Goal: Feedback & Contribution: Submit feedback/report problem

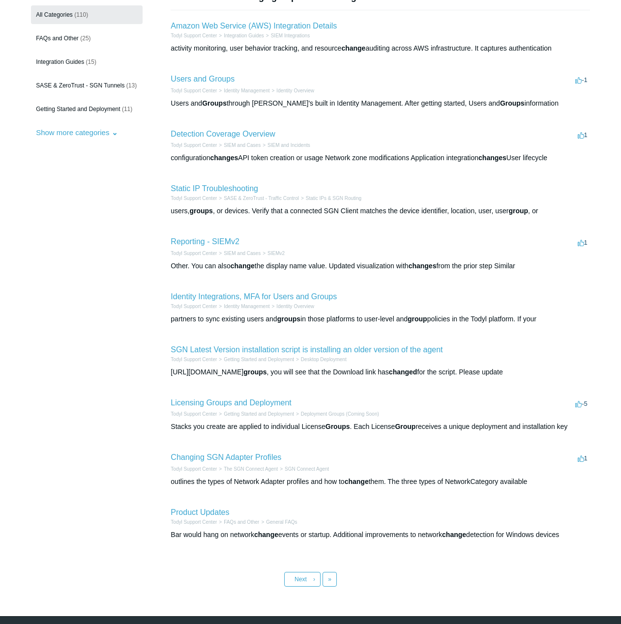
scroll to position [129, 0]
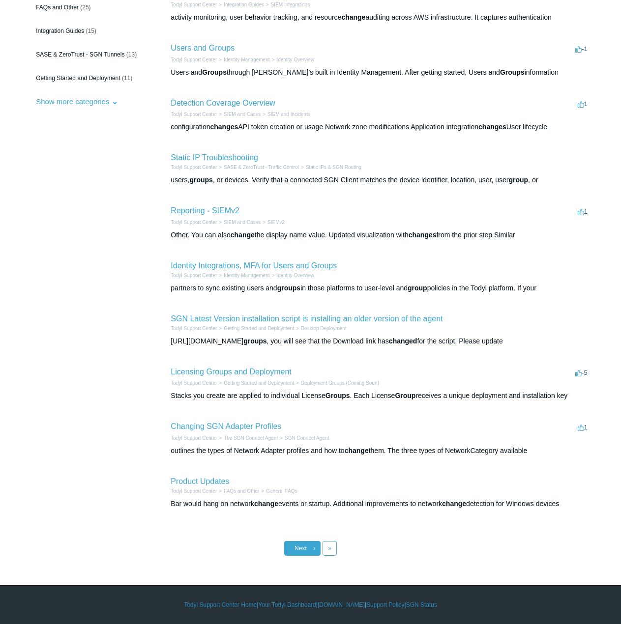
click at [312, 555] on link "Next ›" at bounding box center [302, 548] width 36 height 15
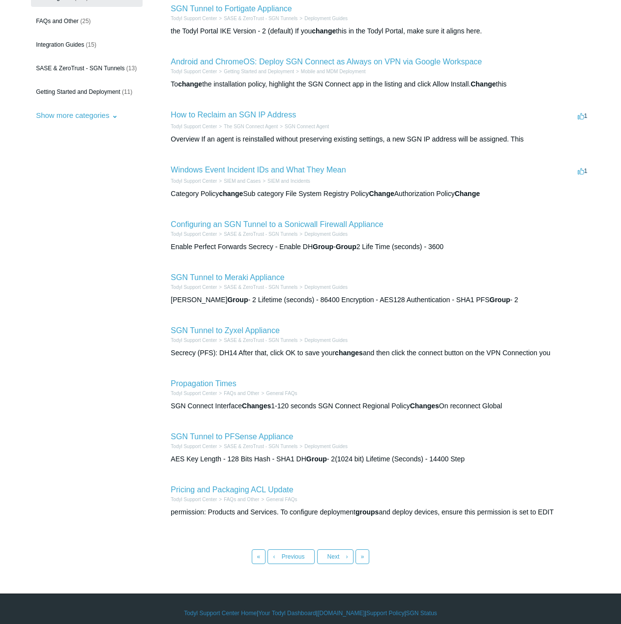
scroll to position [124, 0]
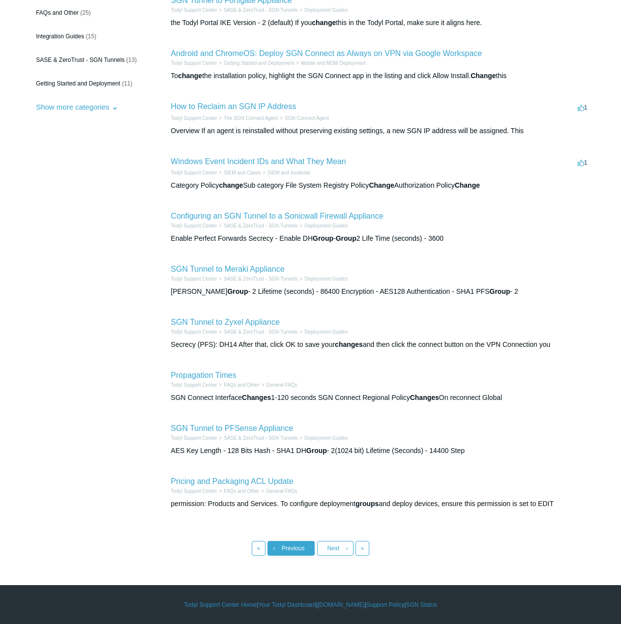
click at [289, 547] on span "Previous" at bounding box center [293, 548] width 23 height 7
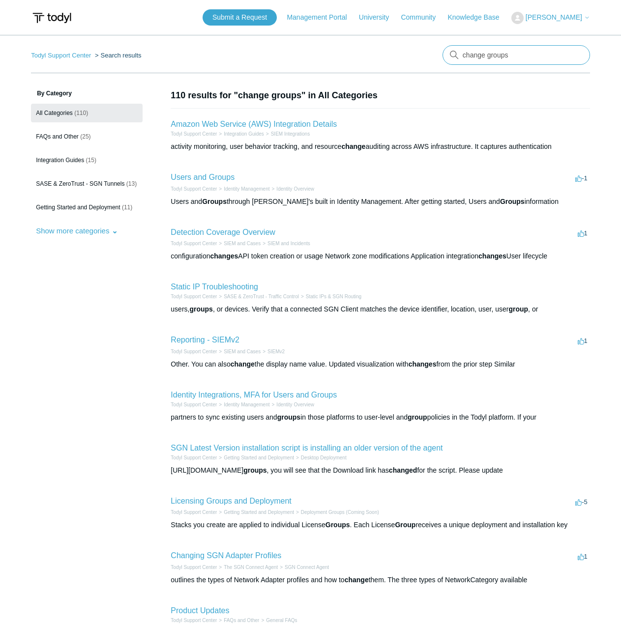
click at [531, 59] on input "change groups" at bounding box center [517, 55] width 148 height 20
type input "change groups add sase"
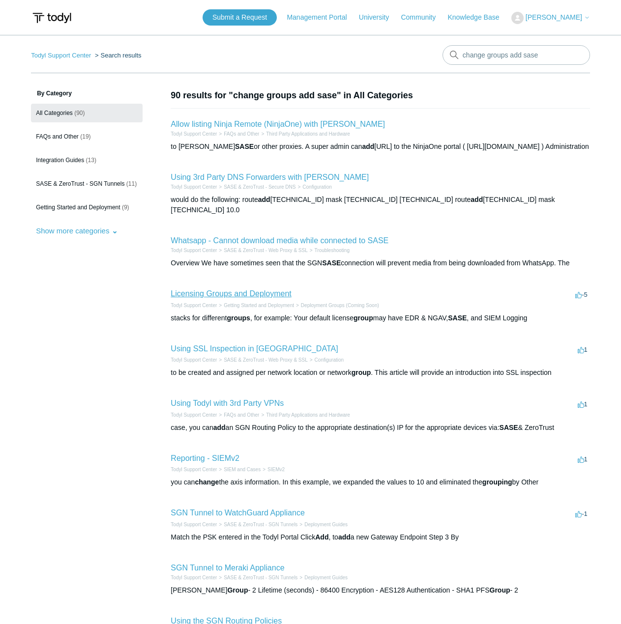
click at [252, 290] on link "Licensing Groups and Deployment" at bounding box center [231, 294] width 120 height 8
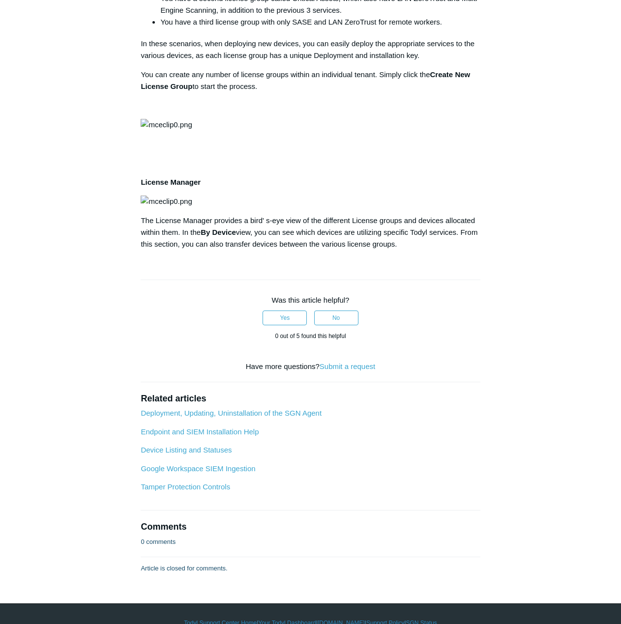
scroll to position [492, 0]
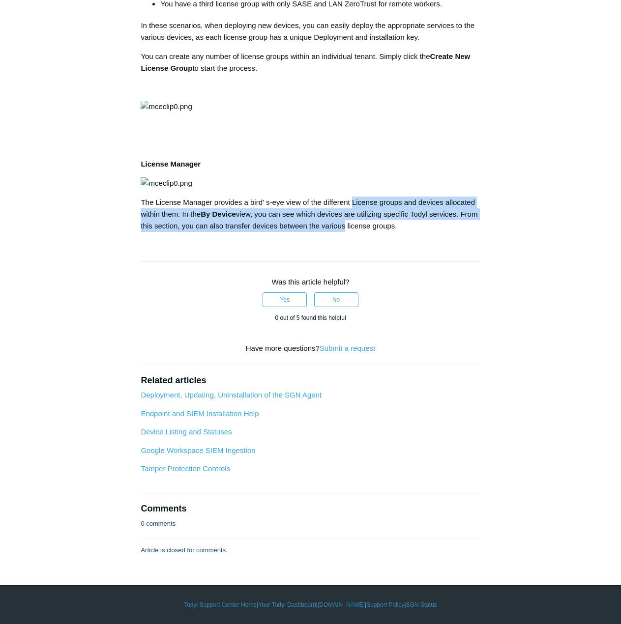
drag, startPoint x: 359, startPoint y: 352, endPoint x: 354, endPoint y: 331, distance: 20.9
click at [354, 232] on p "The License Manager provides a bird' s-eye view of the different License groups…" at bounding box center [310, 214] width 339 height 35
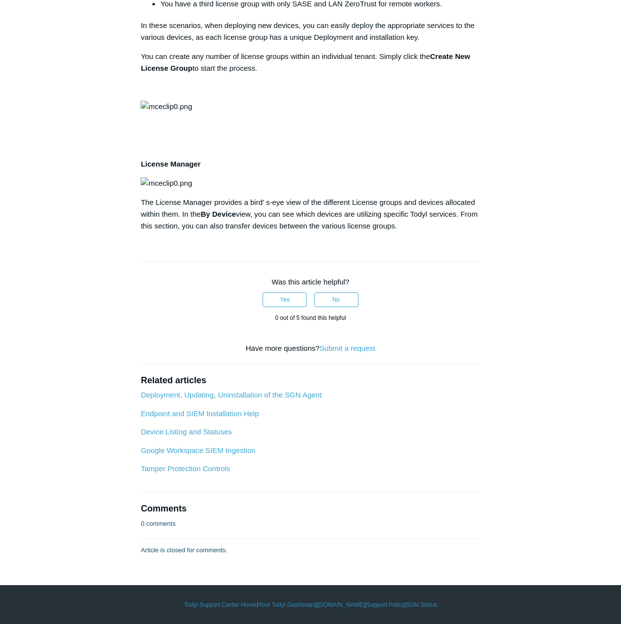
click at [339, 232] on p "The License Manager provides a bird' s-eye view of the different License groups…" at bounding box center [310, 214] width 339 height 35
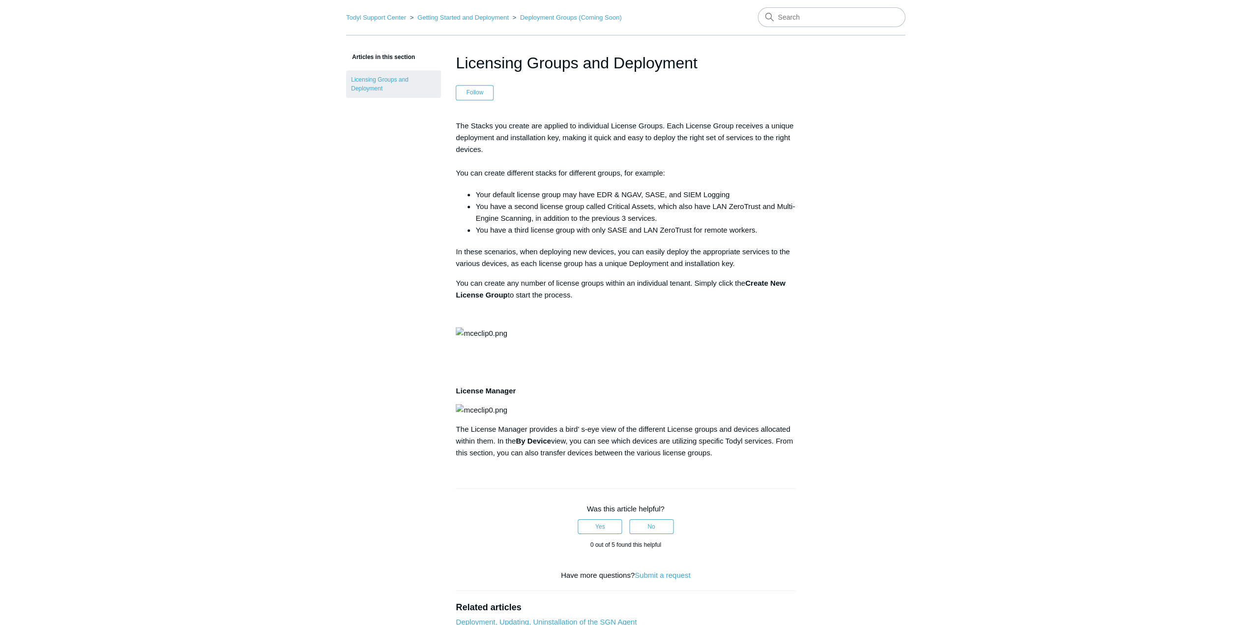
scroll to position [0, 0]
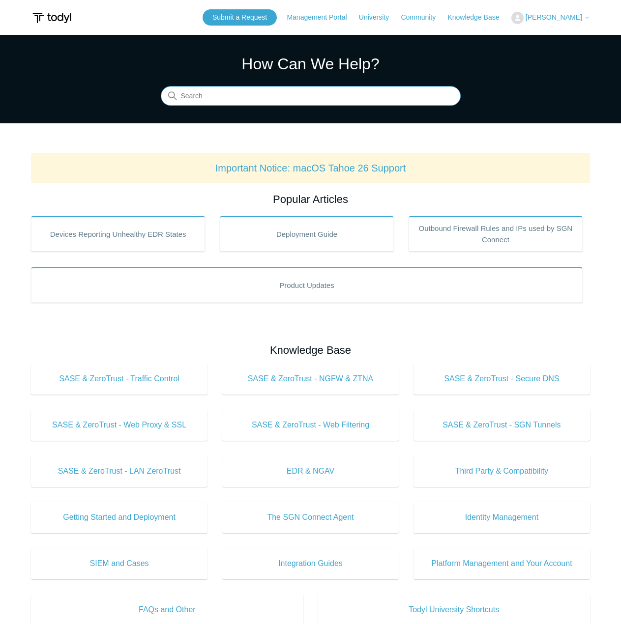
click at [267, 101] on input "Search" at bounding box center [311, 97] width 300 height 20
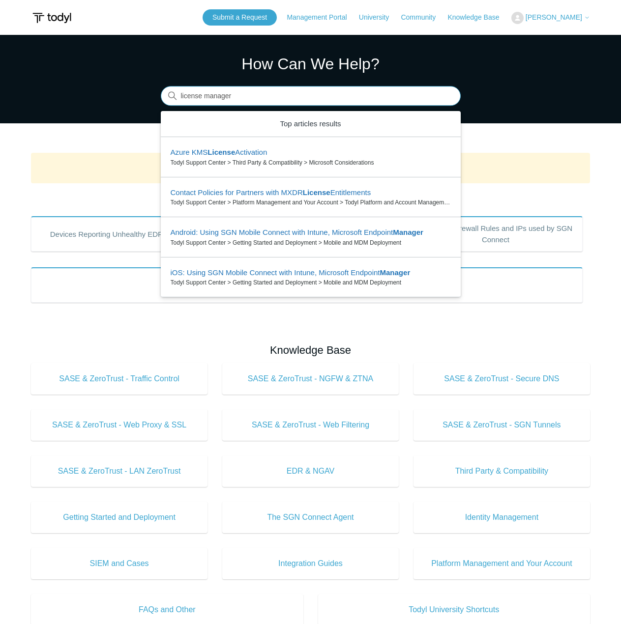
type input "license manager"
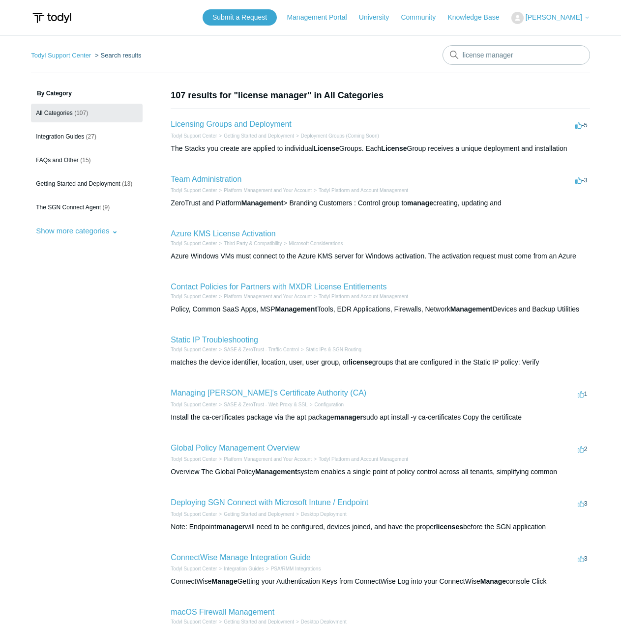
click at [255, 130] on h2 "Licensing Groups and Deployment" at bounding box center [231, 125] width 120 height 12
click at [259, 123] on link "Licensing Groups and Deployment" at bounding box center [231, 124] width 120 height 8
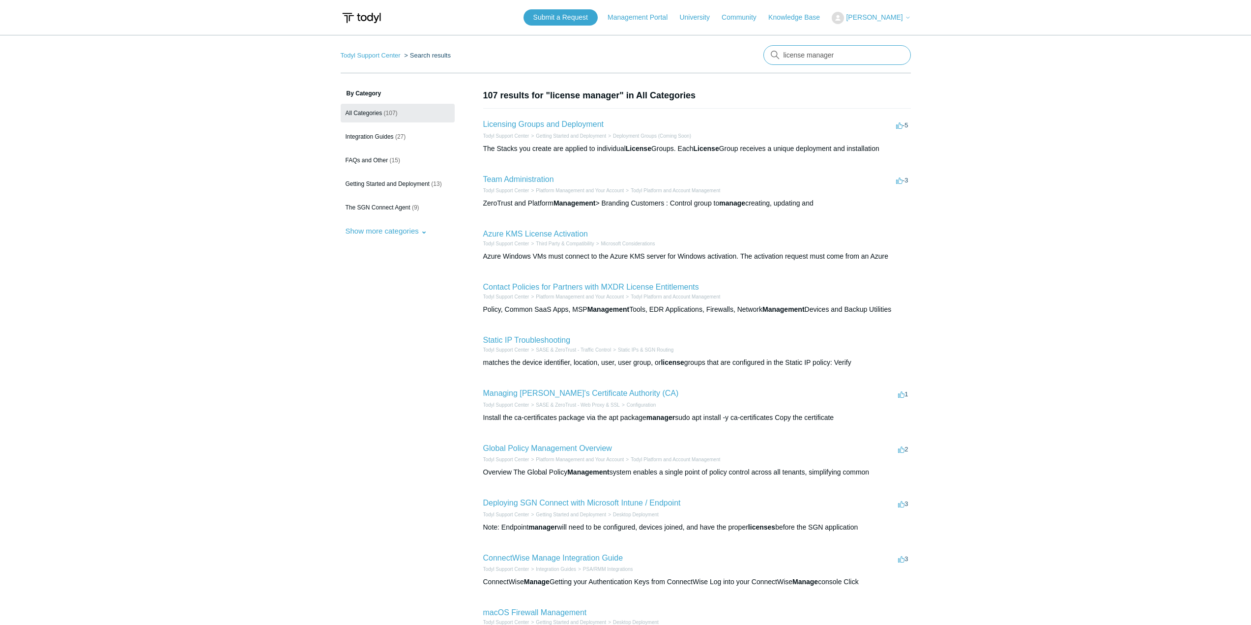
click at [621, 59] on input "license manager" at bounding box center [838, 55] width 148 height 20
drag, startPoint x: 813, startPoint y: 59, endPoint x: 521, endPoint y: 58, distance: 292.6
click at [521, 58] on nav "Todyl Support Center Search results There are no matching results in this help …" at bounding box center [626, 59] width 570 height 28
type input "change license groups for agent"
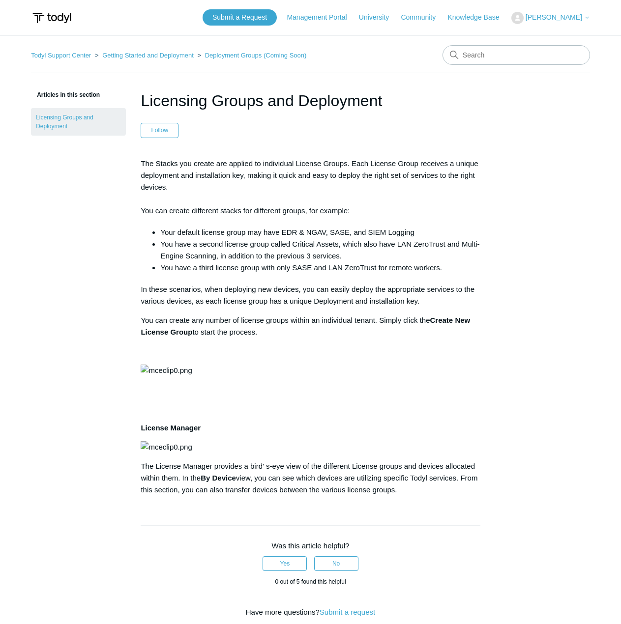
click at [488, 352] on article "Licensing Groups and Deployment Follow Not yet followed by anyone The Stacks yo…" at bounding box center [310, 454] width 369 height 731
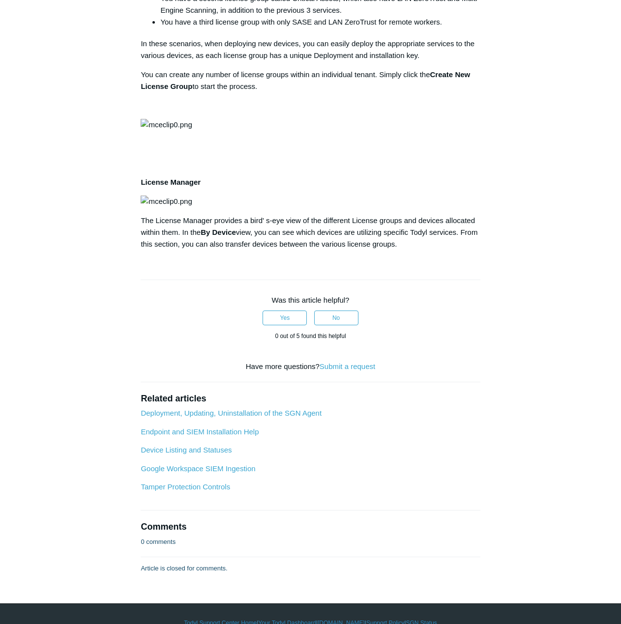
scroll to position [492, 0]
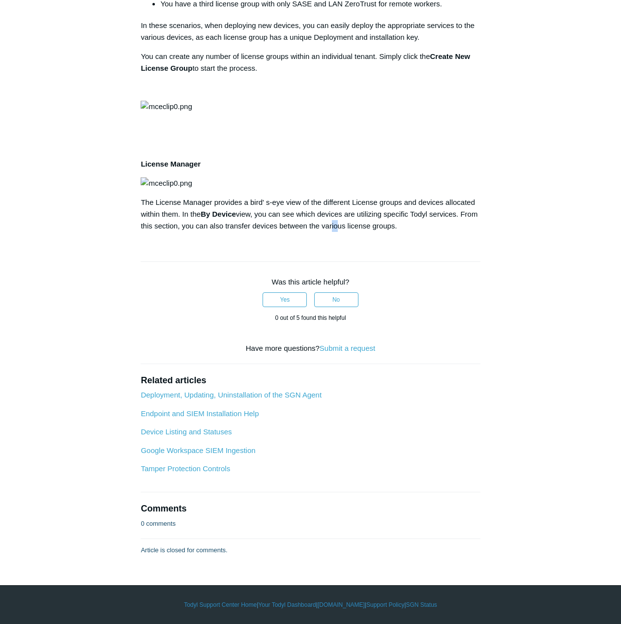
drag, startPoint x: 353, startPoint y: 356, endPoint x: 349, endPoint y: 351, distance: 6.3
click at [349, 232] on p "The License Manager provides a bird' s-eye view of the different License groups…" at bounding box center [310, 214] width 339 height 35
click at [367, 232] on p "The License Manager provides a bird' s-eye view of the different License groups…" at bounding box center [310, 214] width 339 height 35
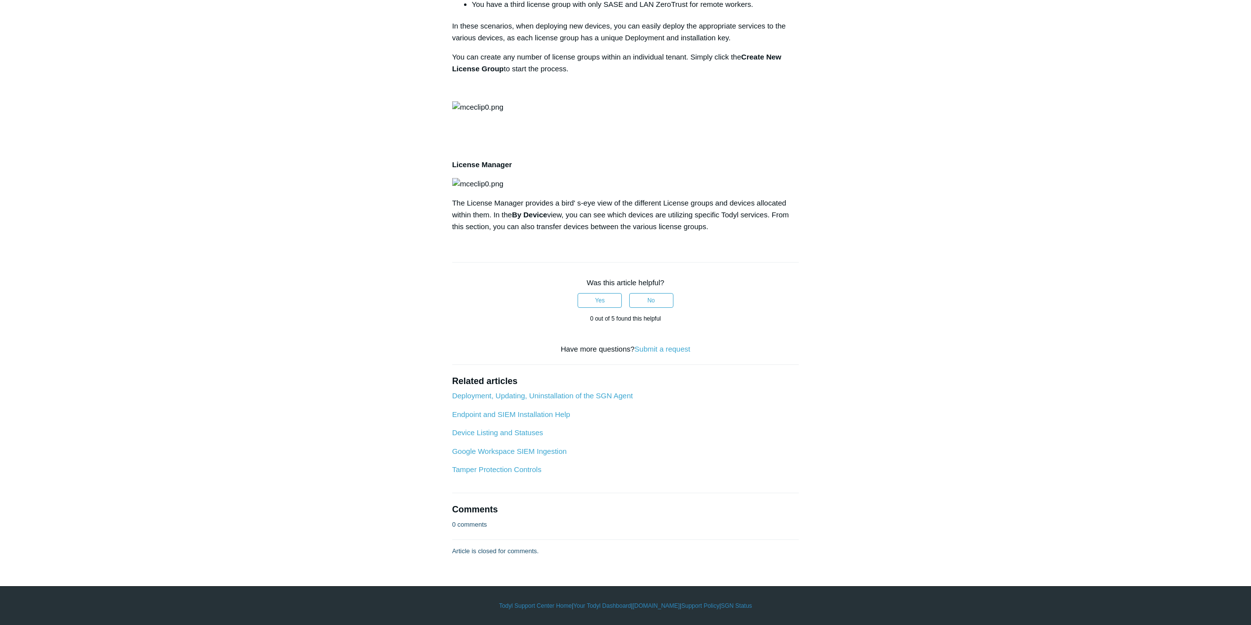
scroll to position [0, 0]
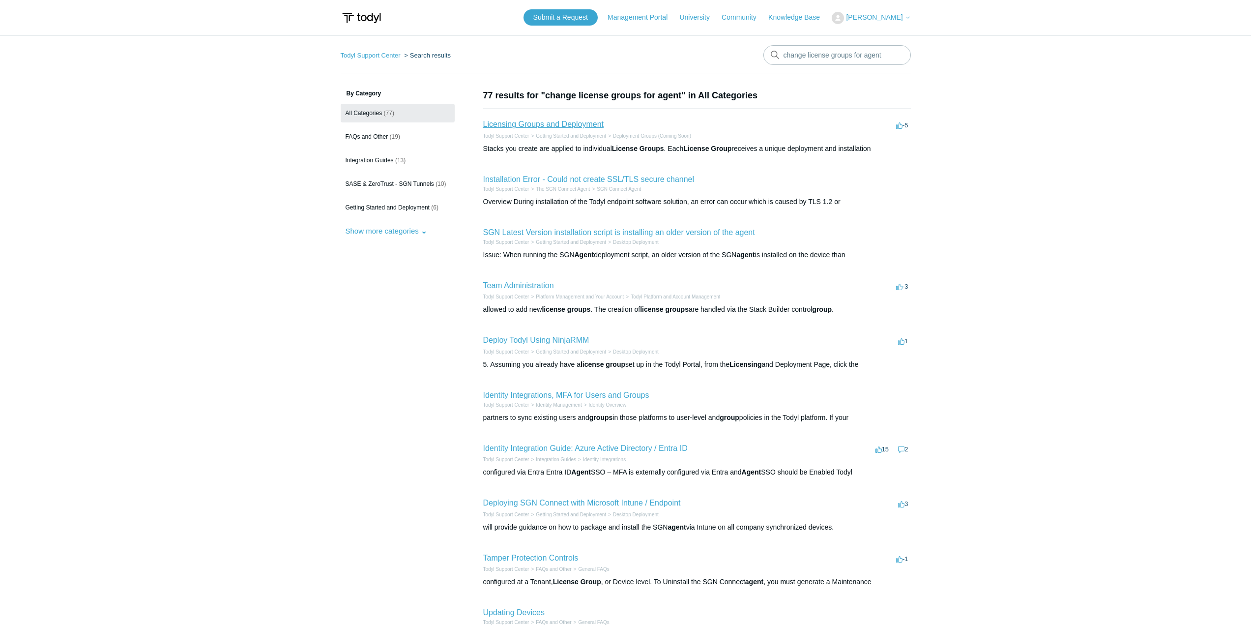
click at [587, 123] on link "Licensing Groups and Deployment" at bounding box center [543, 124] width 120 height 8
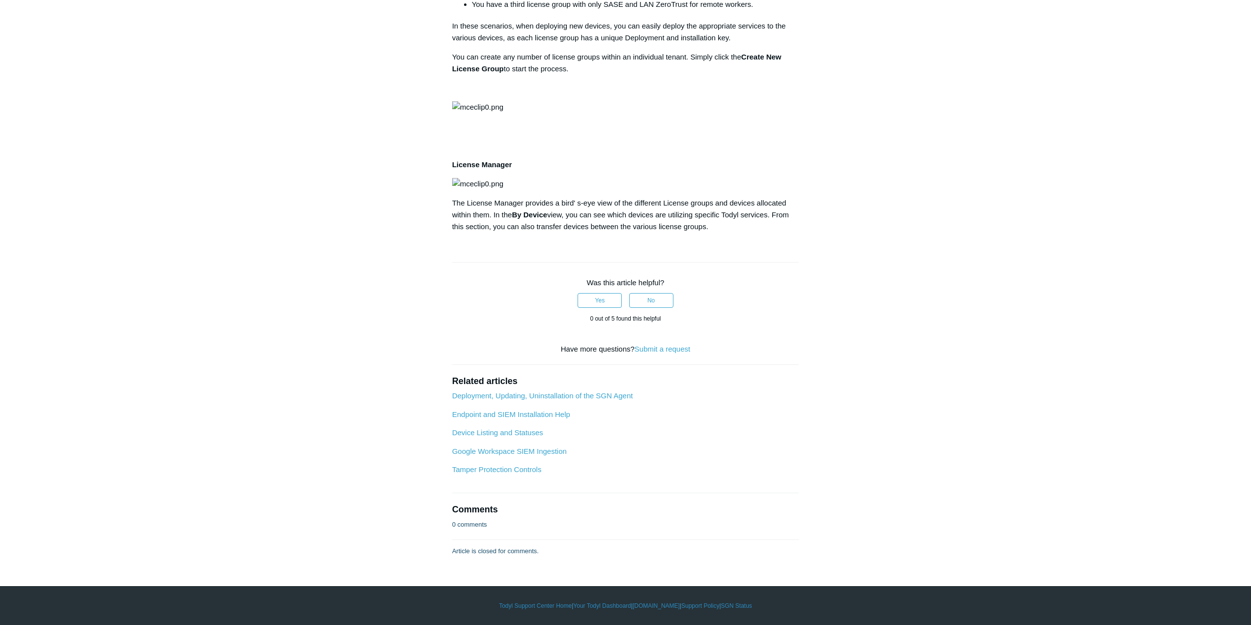
scroll to position [628, 0]
click at [535, 210] on strong "By Device" at bounding box center [529, 214] width 35 height 8
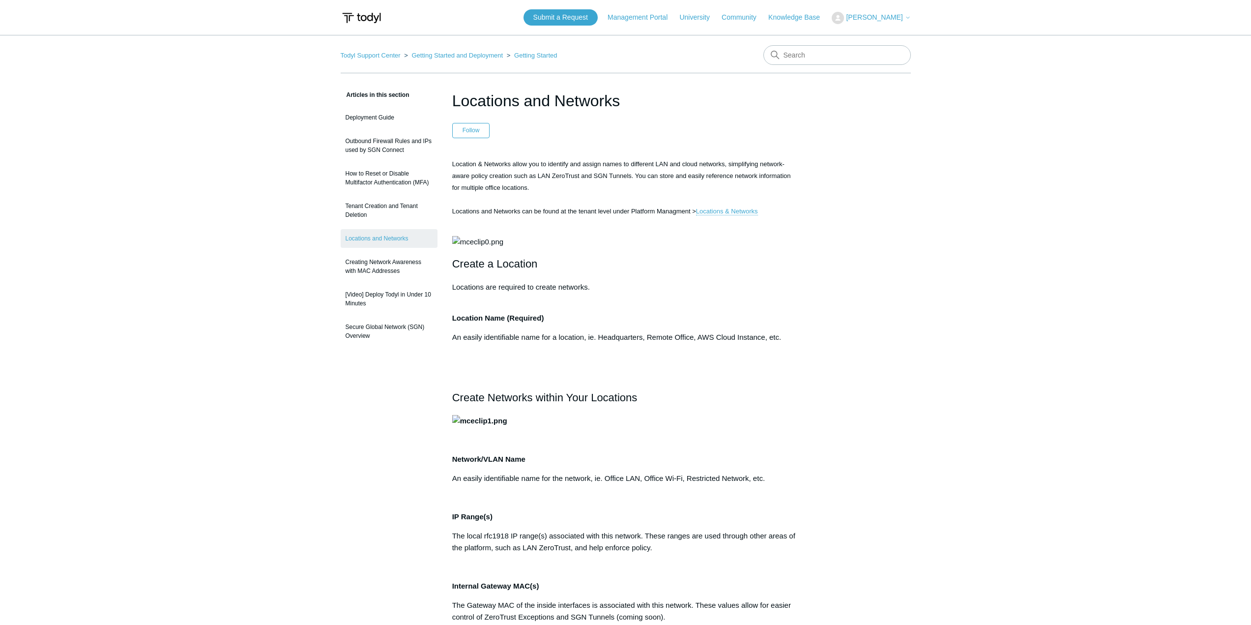
click at [866, 21] on span "[PERSON_NAME]" at bounding box center [878, 17] width 64 height 8
click at [806, 22] on link "Knowledge Base" at bounding box center [799, 17] width 61 height 10
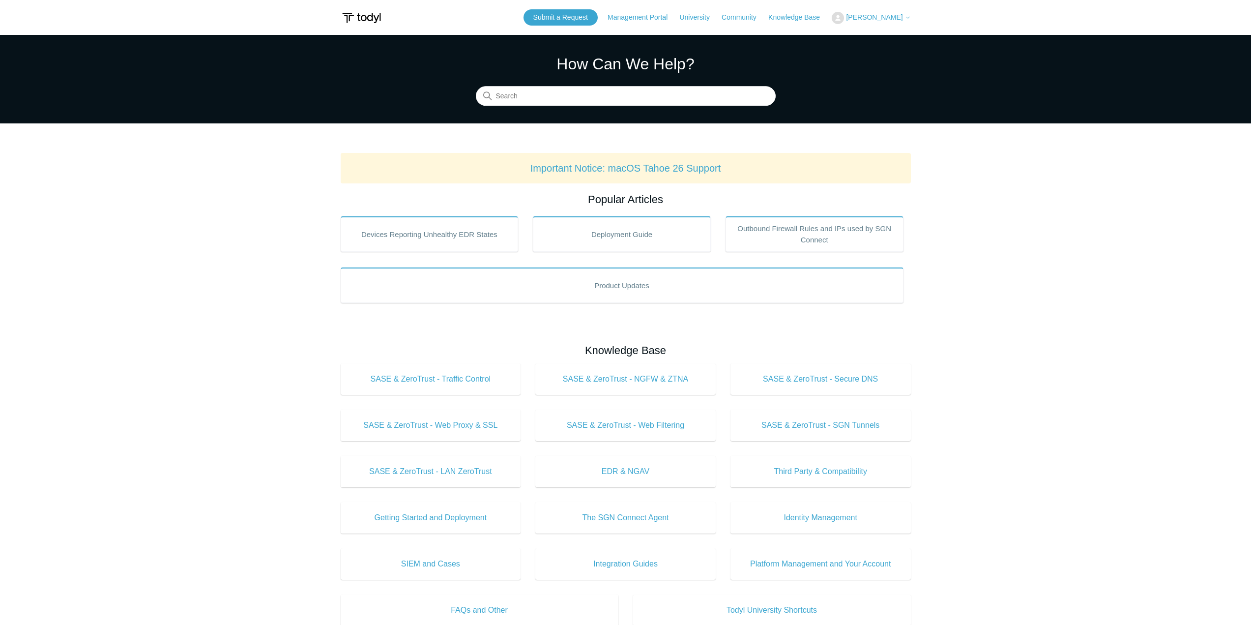
click at [890, 22] on button "[PERSON_NAME]" at bounding box center [871, 18] width 79 height 12
click at [953, 155] on main "Todyl Support Center How Can We Help? Search Important Notice: macOS Tahoe 26 S…" at bounding box center [625, 460] width 1251 height 851
click at [564, 75] on h1 "How Can We Help?" at bounding box center [626, 64] width 300 height 24
click at [531, 91] on input "Search" at bounding box center [626, 97] width 300 height 20
type input "where is license manager located"
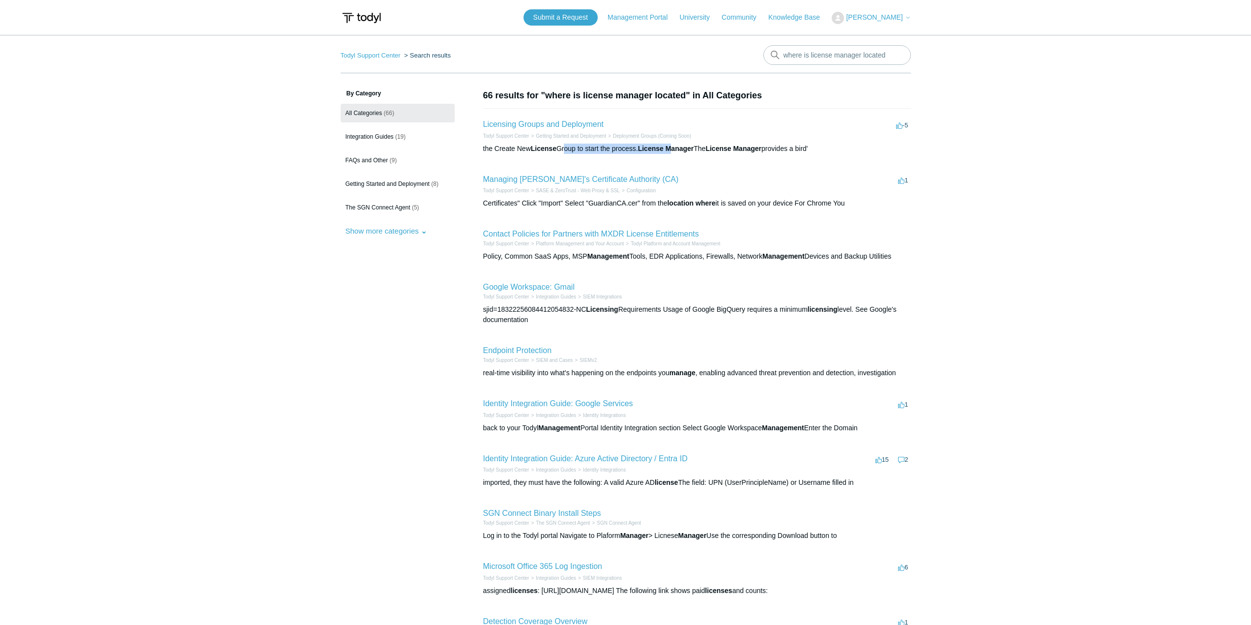
drag, startPoint x: 678, startPoint y: 151, endPoint x: 566, endPoint y: 145, distance: 112.3
click at [566, 145] on div "the Create New License Group to start the process. License Manager The License …" at bounding box center [697, 149] width 428 height 10
click at [573, 120] on link "Licensing Groups and Deployment" at bounding box center [543, 124] width 120 height 8
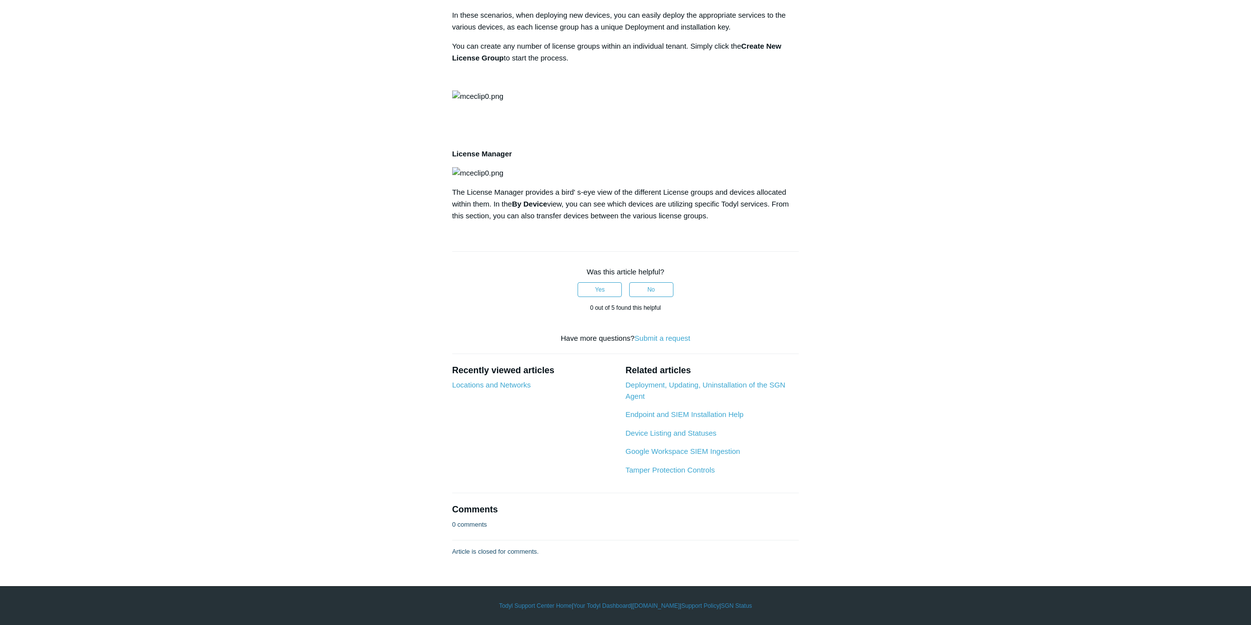
scroll to position [492, 0]
drag, startPoint x: 624, startPoint y: 349, endPoint x: 628, endPoint y: 365, distance: 16.2
click at [624, 222] on p "The License Manager provides a bird' s-eye view of the different License groups…" at bounding box center [625, 203] width 347 height 35
click at [635, 222] on p "The License Manager provides a bird' s-eye view of the different License groups…" at bounding box center [625, 203] width 347 height 35
click at [681, 377] on article "Licensing Groups and Deployment Follow Not yet followed by anyone The Stacks yo…" at bounding box center [626, 186] width 377 height 742
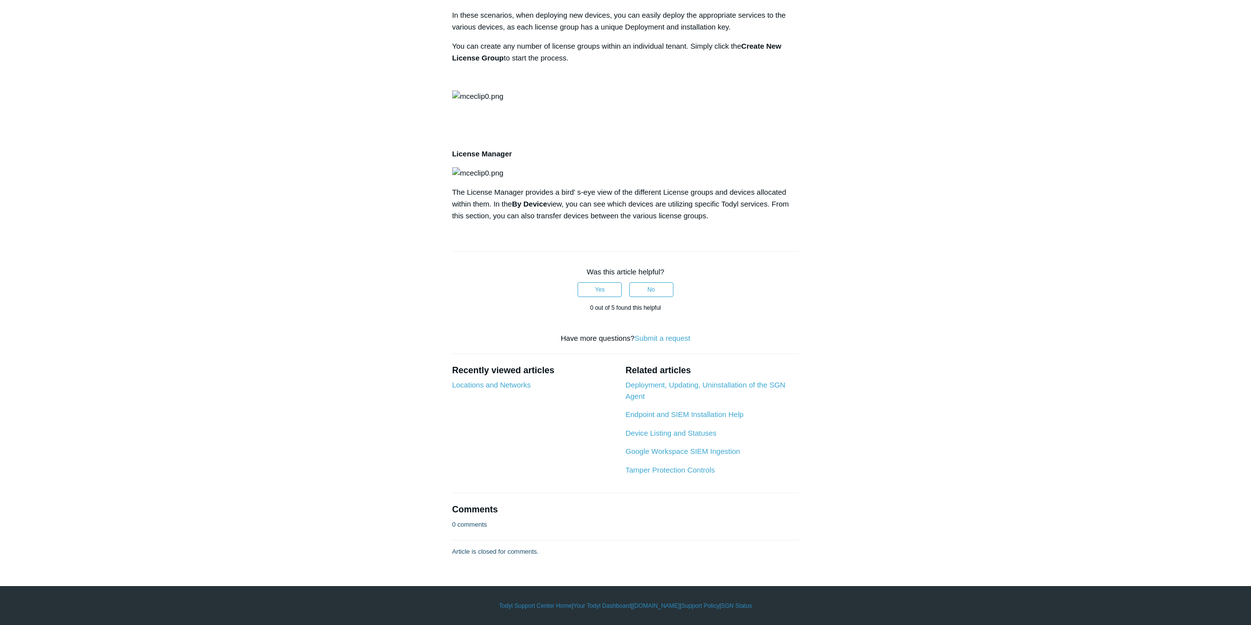
scroll to position [639, 0]
click at [679, 341] on link "Submit a request" at bounding box center [663, 338] width 56 height 8
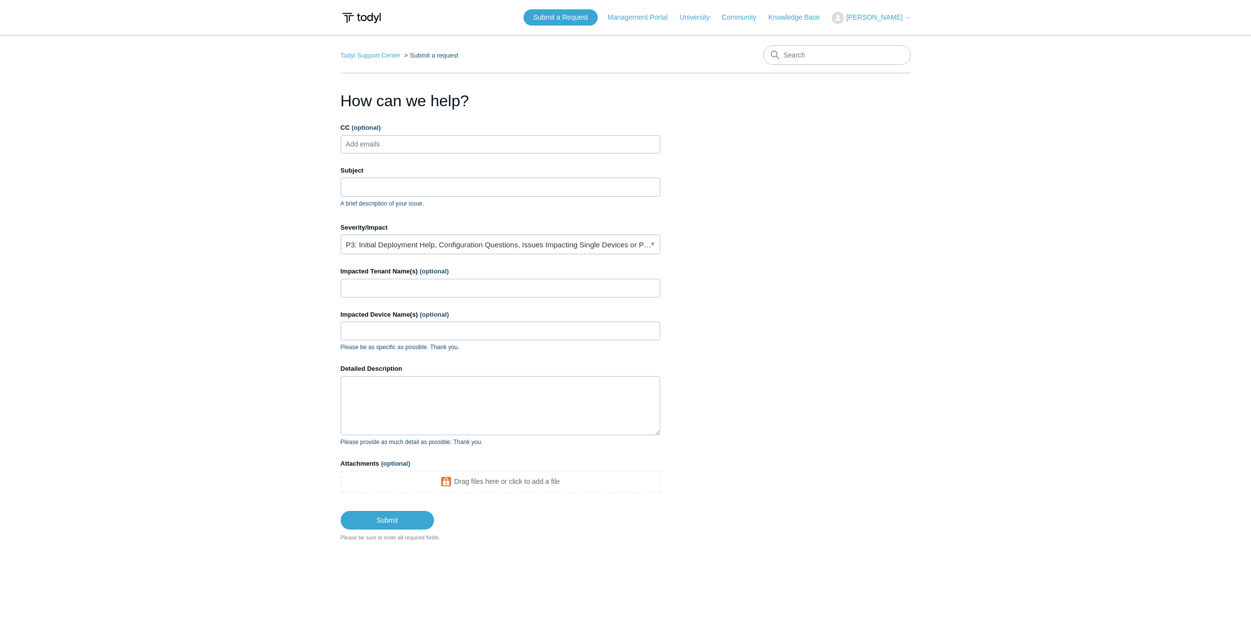
click at [423, 142] on ul "Add emails" at bounding box center [501, 144] width 320 height 18
click at [428, 190] on input "Subject" at bounding box center [501, 187] width 320 height 19
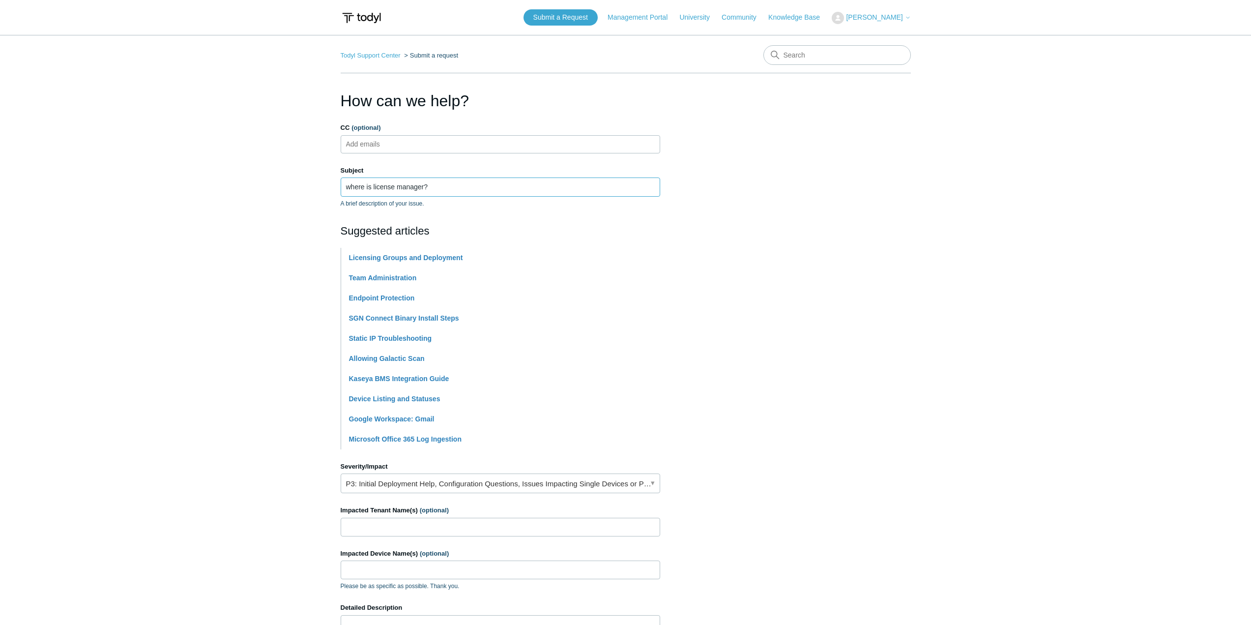
type input "where is license manager?"
click at [453, 259] on link "Licensing Groups and Deployment" at bounding box center [406, 258] width 114 height 8
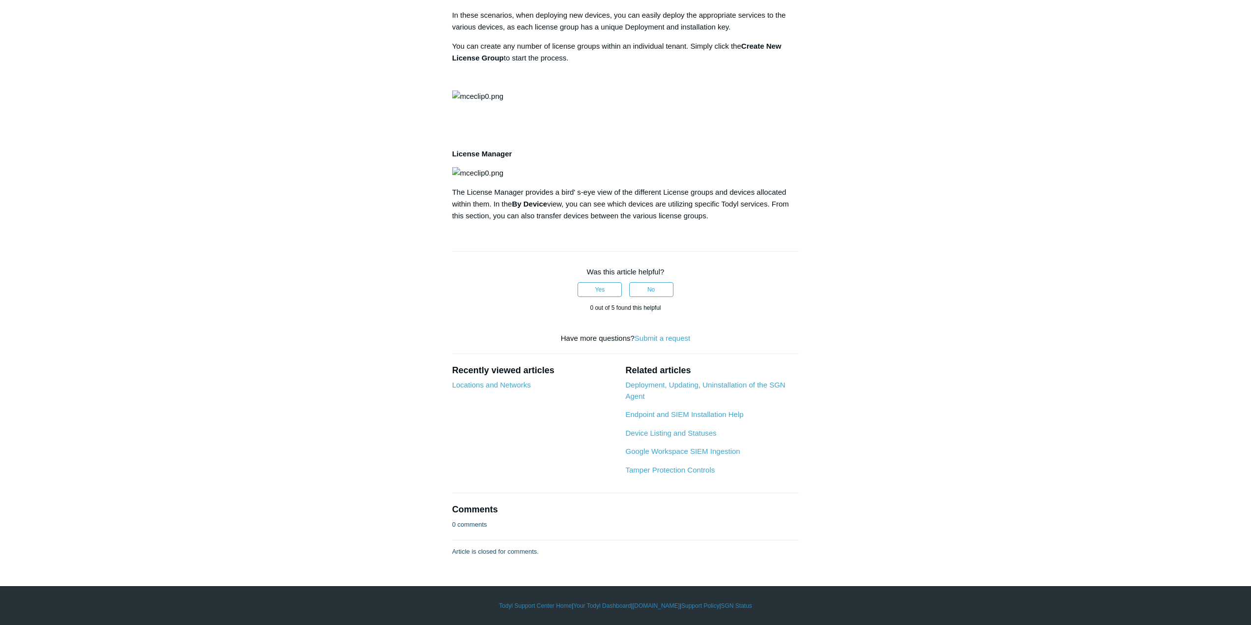
scroll to position [492, 0]
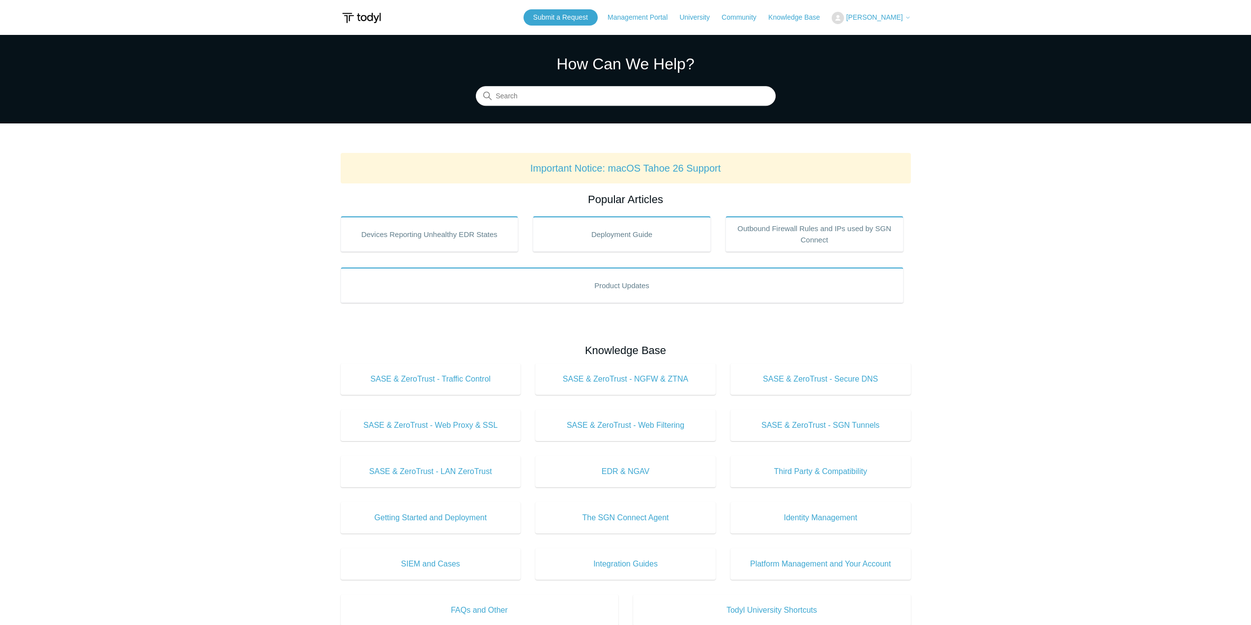
click at [863, 18] on span "[PERSON_NAME]" at bounding box center [874, 17] width 57 height 8
click at [565, 23] on link "Submit a Request" at bounding box center [561, 17] width 74 height 16
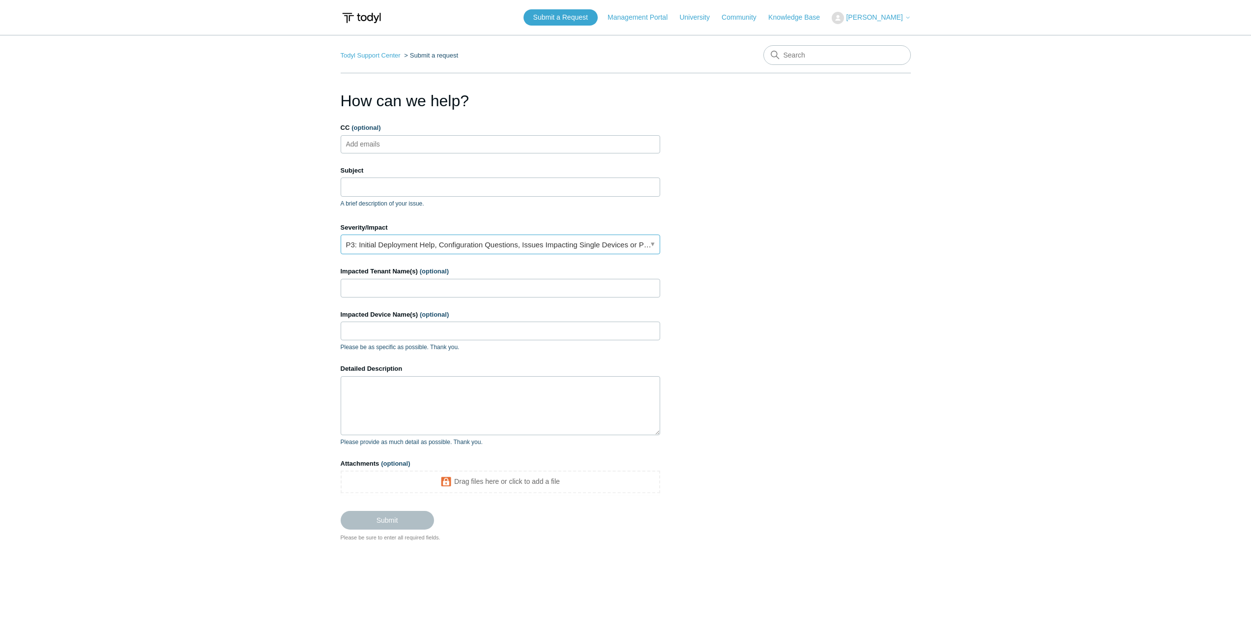
click at [599, 252] on link "P3: Initial Deployment Help, Configuration Questions, Issues Impacting Single D…" at bounding box center [501, 245] width 320 height 20
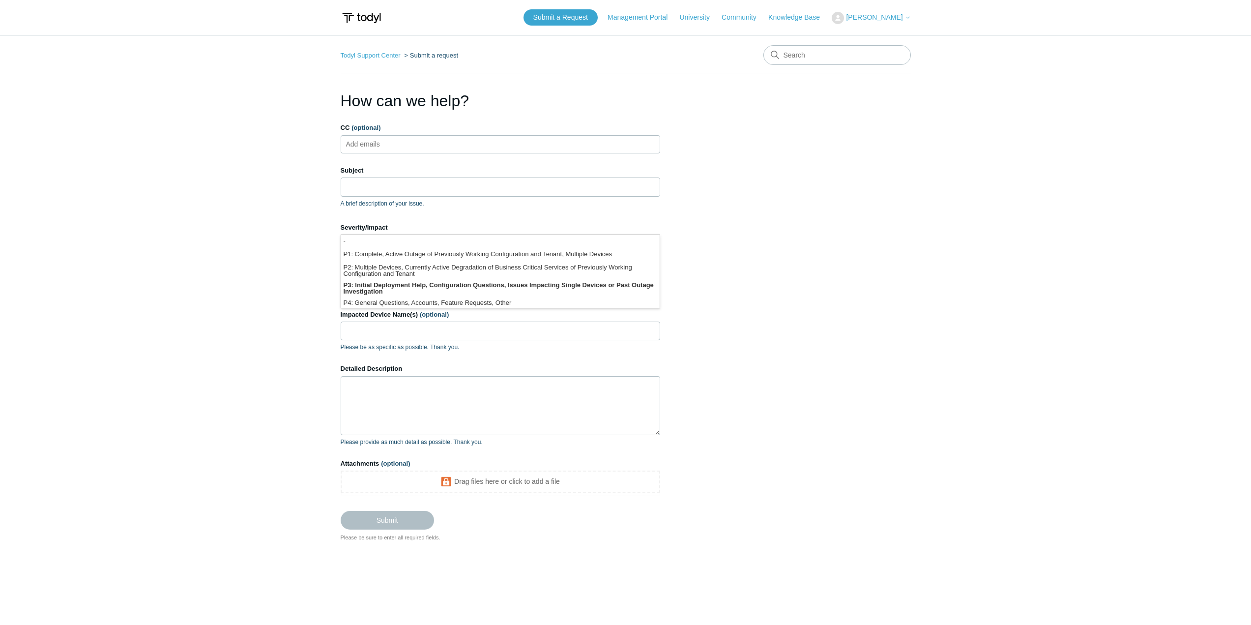
click at [787, 285] on section "How can we help? CC (optional) Add emails Subject A brief description of your i…" at bounding box center [626, 315] width 570 height 453
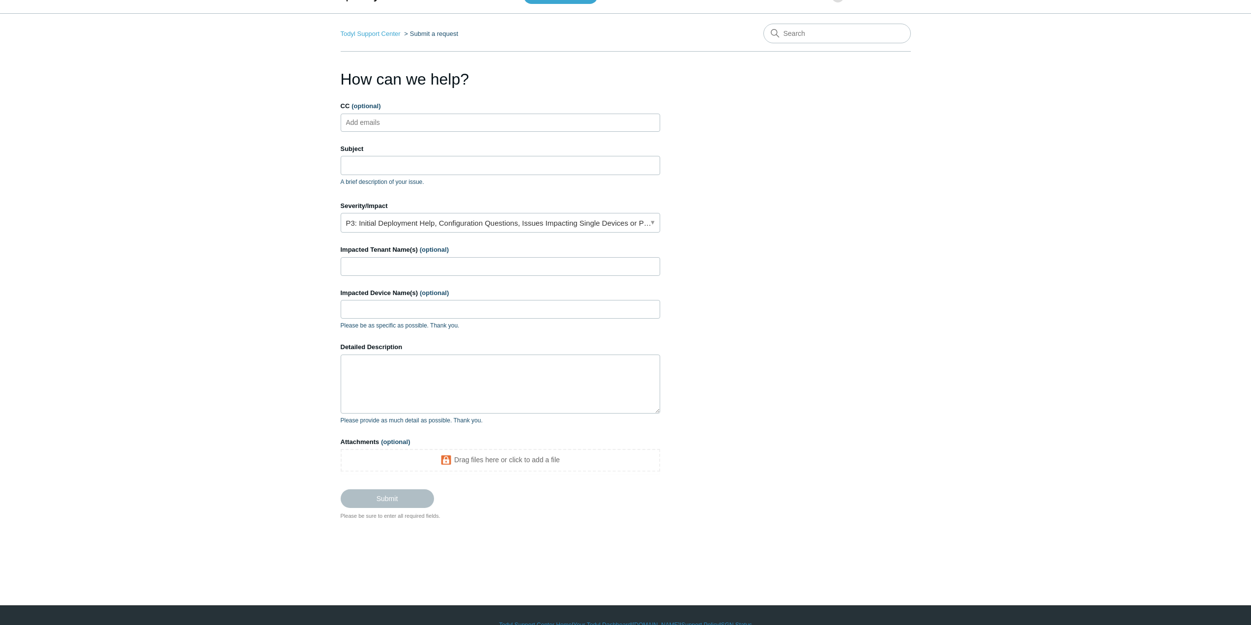
scroll to position [41, 0]
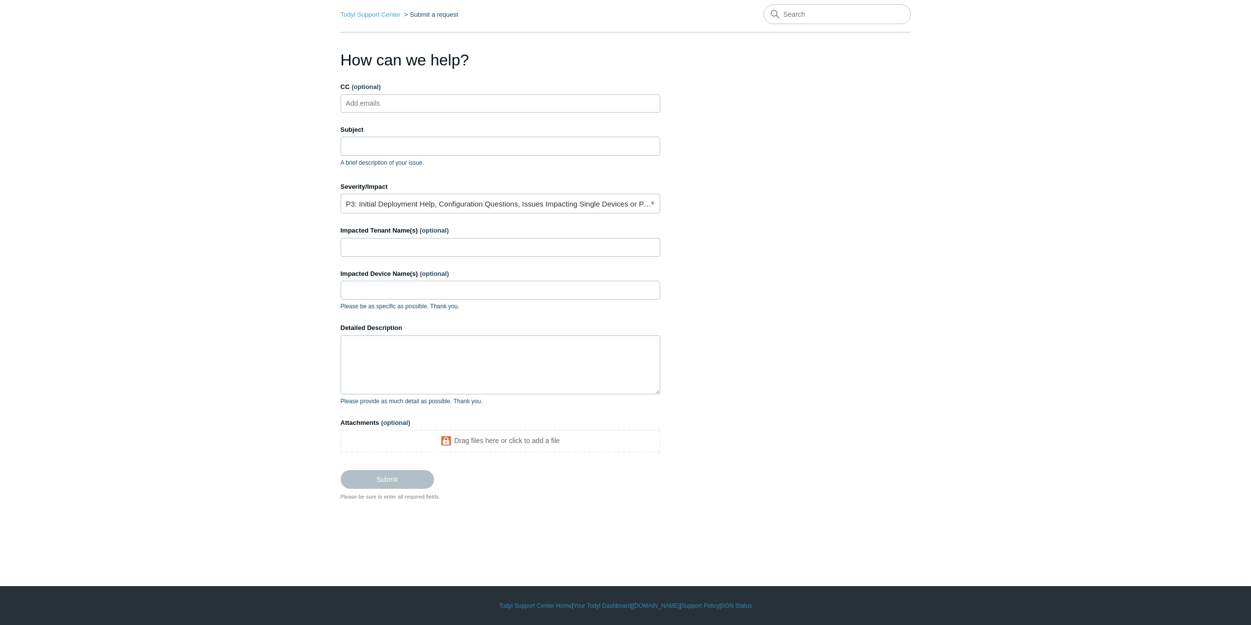
click at [411, 107] on ul "Add emails" at bounding box center [501, 103] width 320 height 18
click at [374, 154] on input "Subject" at bounding box center [501, 146] width 320 height 19
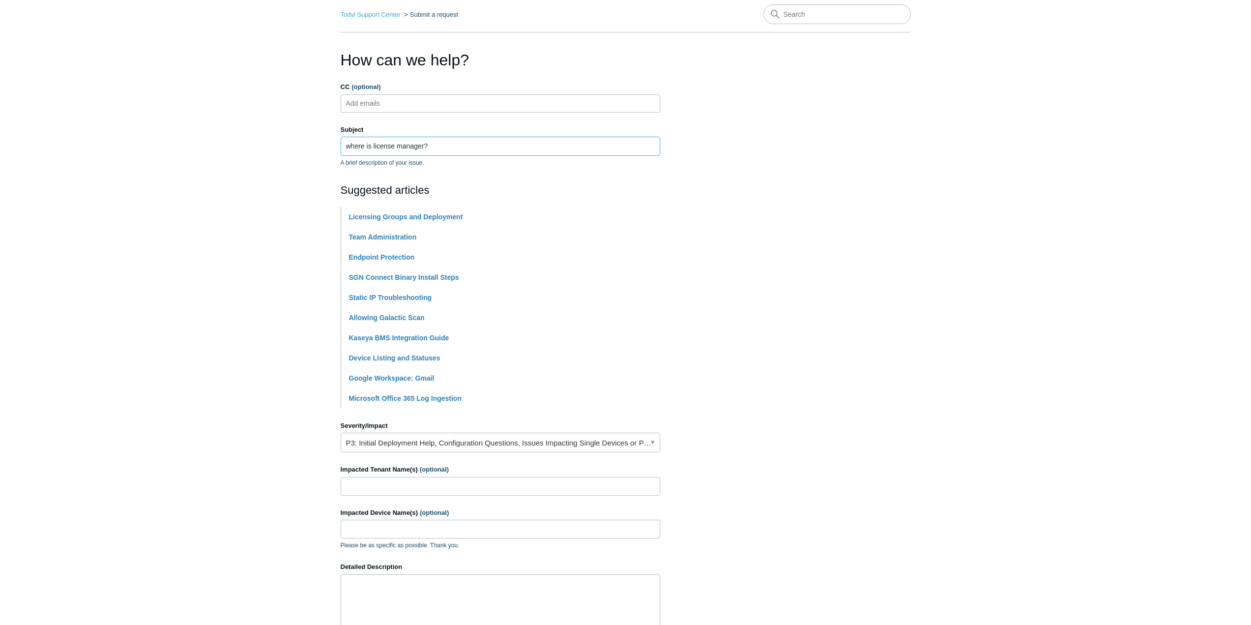
type input "where is license manager?"
click at [538, 490] on input "Impacted Tenant Name(s) (optional)" at bounding box center [501, 486] width 320 height 19
drag, startPoint x: 378, startPoint y: 485, endPoint x: 302, endPoint y: 487, distance: 75.8
click at [302, 487] on main "Todyl Support Center Submit a request How can we help? CC (optional) Add emails…" at bounding box center [625, 367] width 1251 height 746
type input "industrial access"
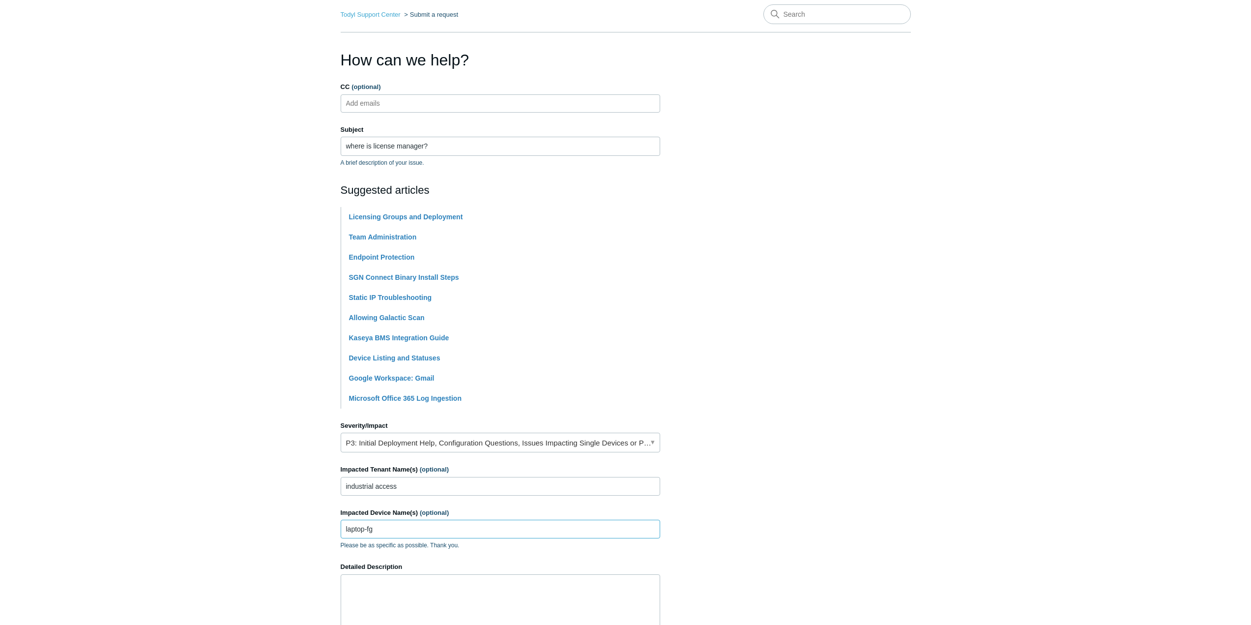
scroll to position [224, 0]
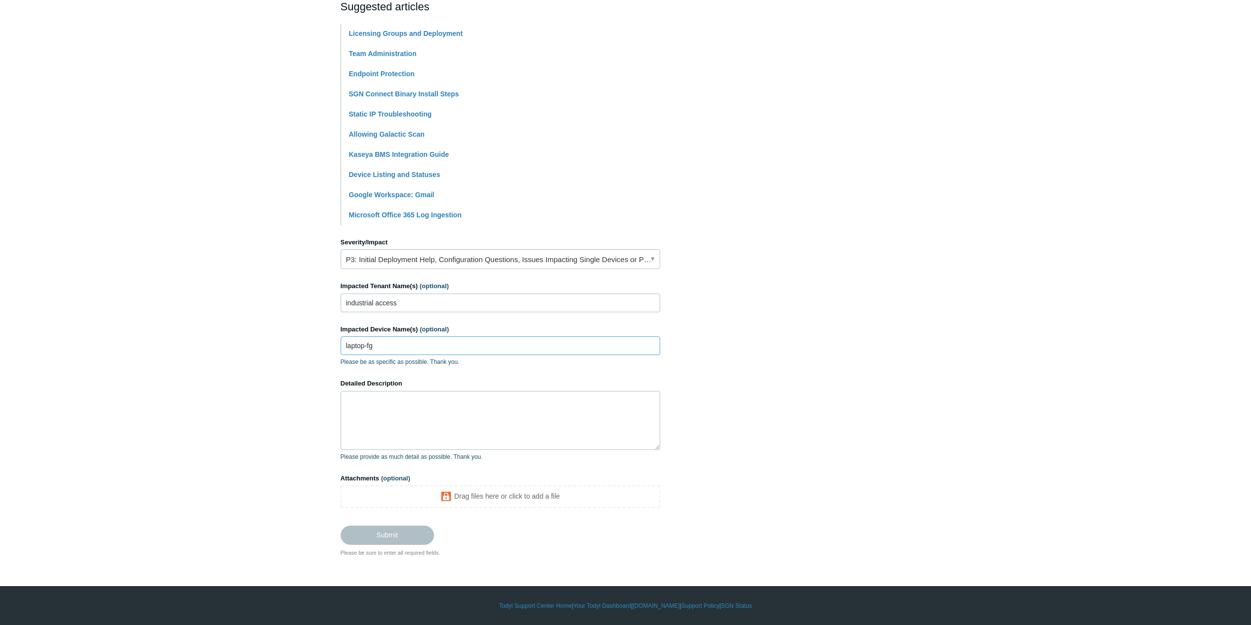
type input "laptop-fg"
click at [468, 403] on textarea "Detailed Description" at bounding box center [501, 420] width 320 height 59
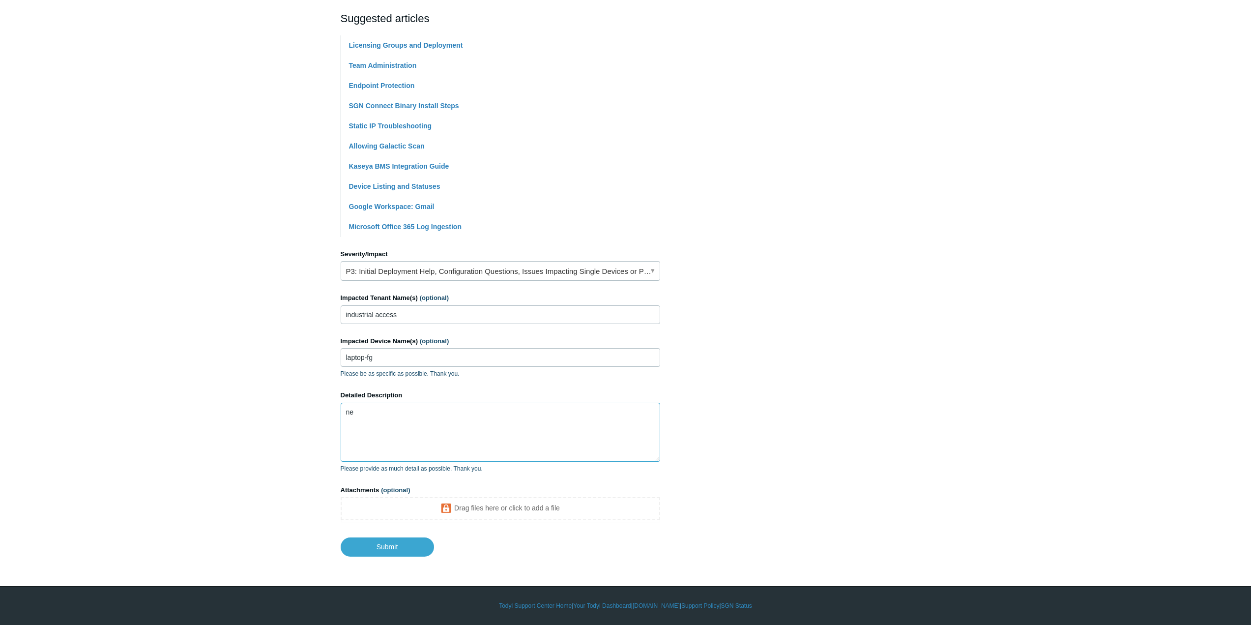
scroll to position [212, 0]
type textarea "need to change from having just [PERSON_NAME] to having sase, and the help func…"
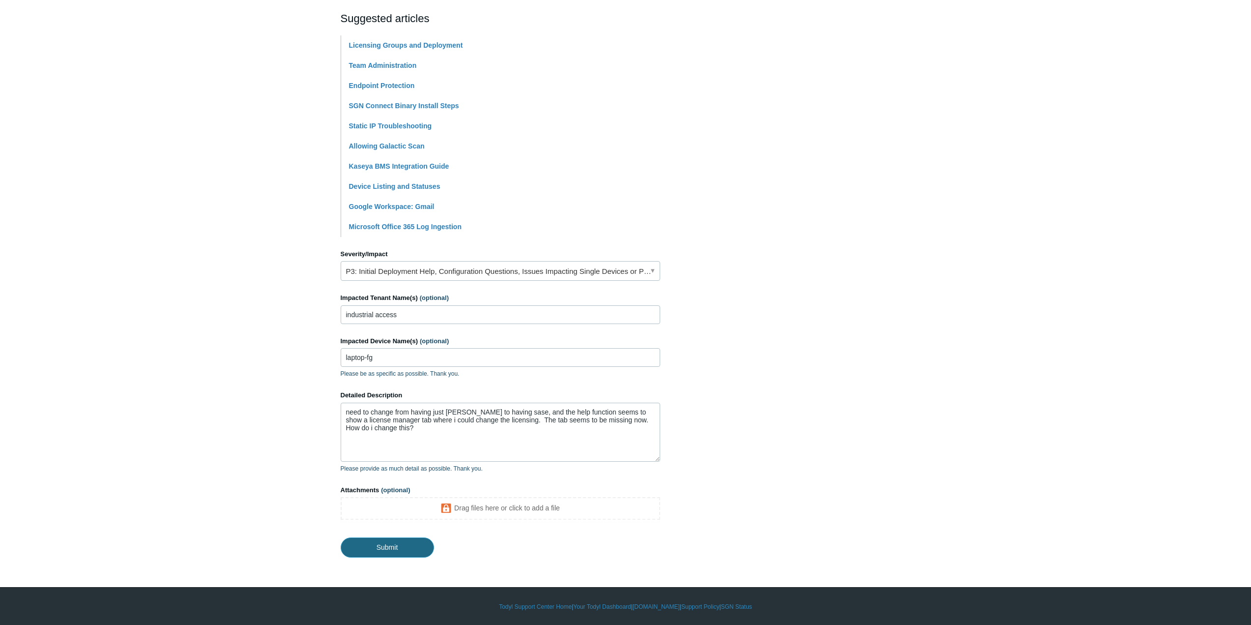
click at [415, 543] on input "Submit" at bounding box center [387, 547] width 93 height 20
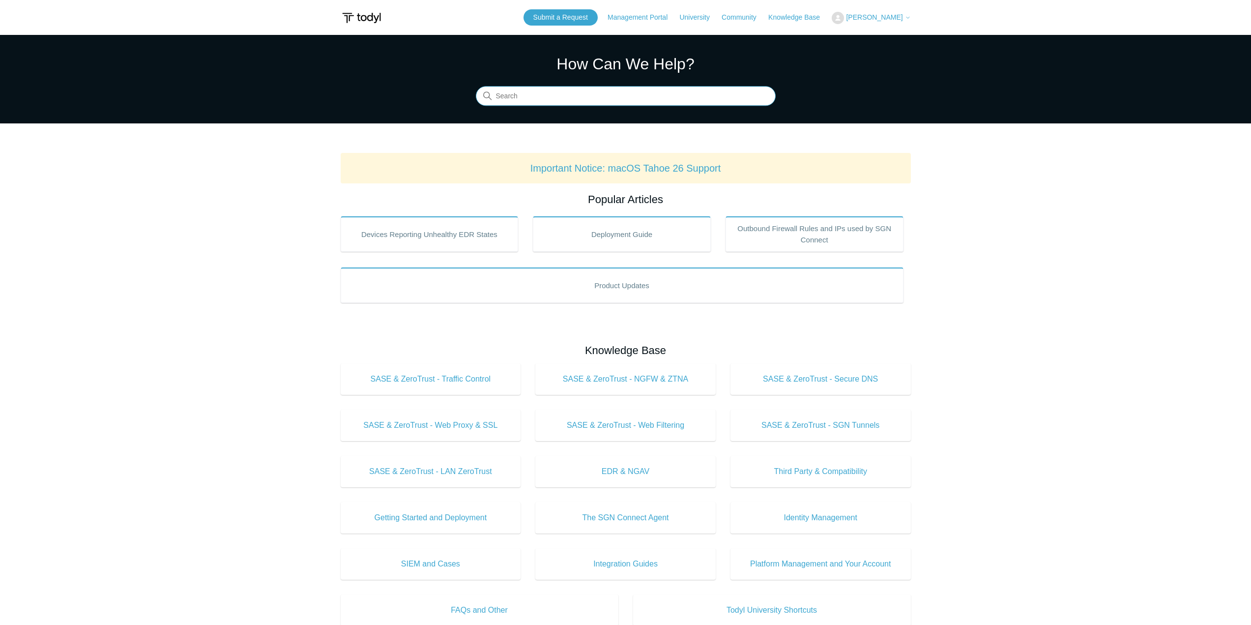
click at [672, 100] on input "Search" at bounding box center [626, 97] width 300 height 20
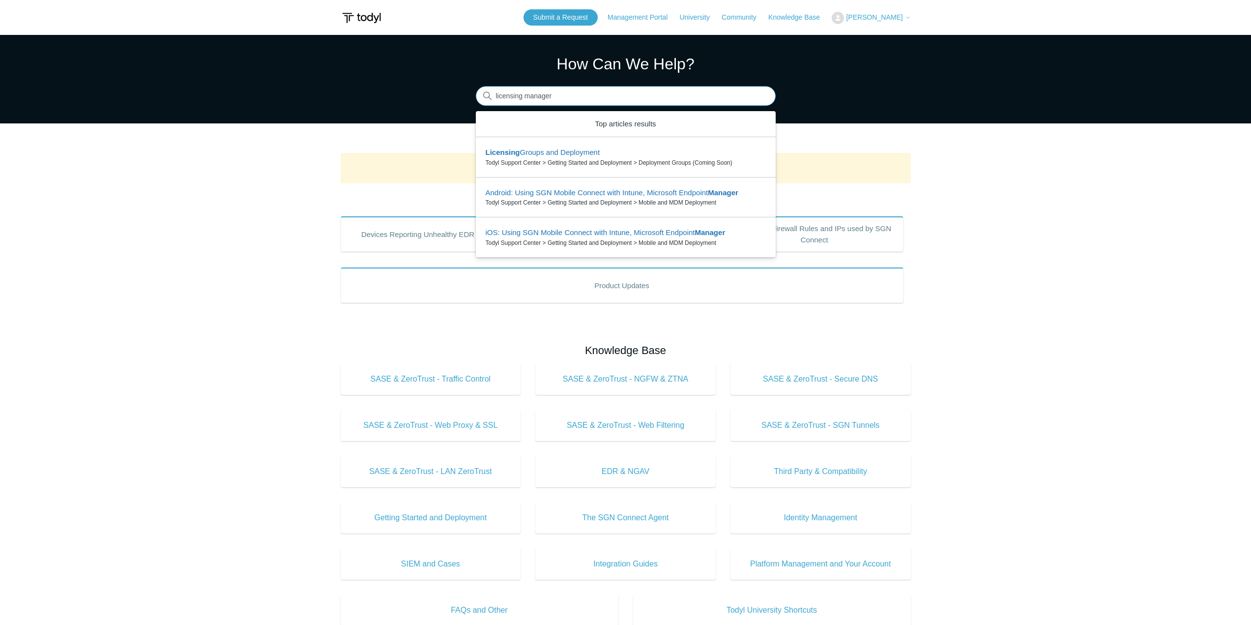
type input "licensing manager"
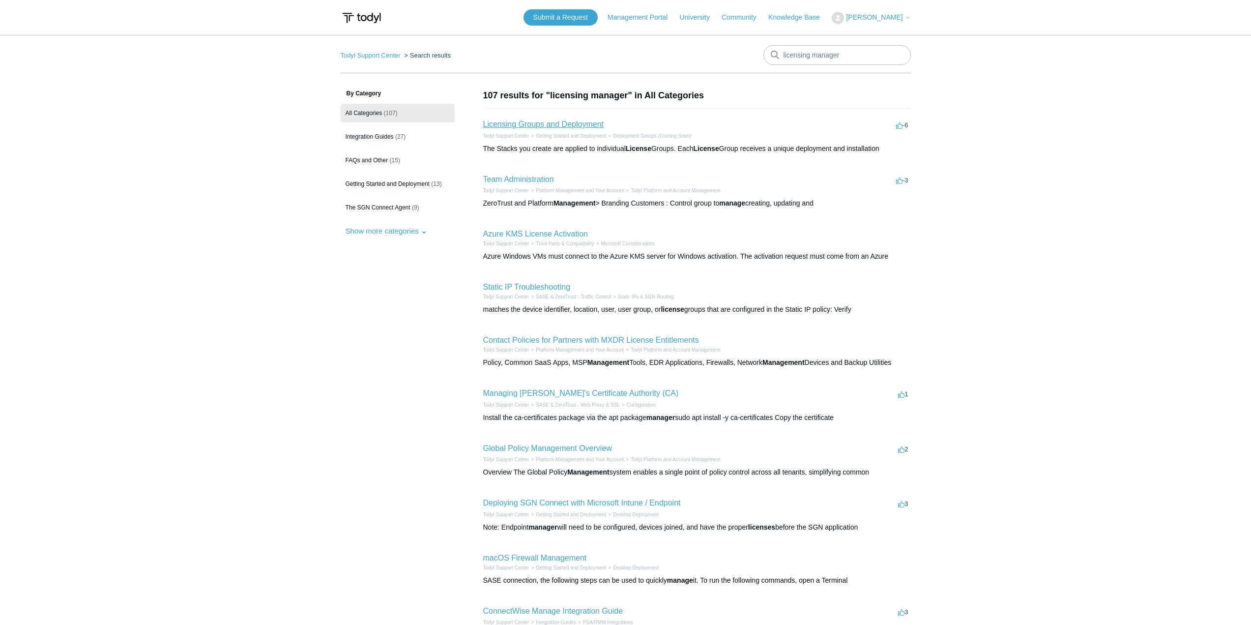
click at [578, 122] on link "Licensing Groups and Deployment" at bounding box center [543, 124] width 120 height 8
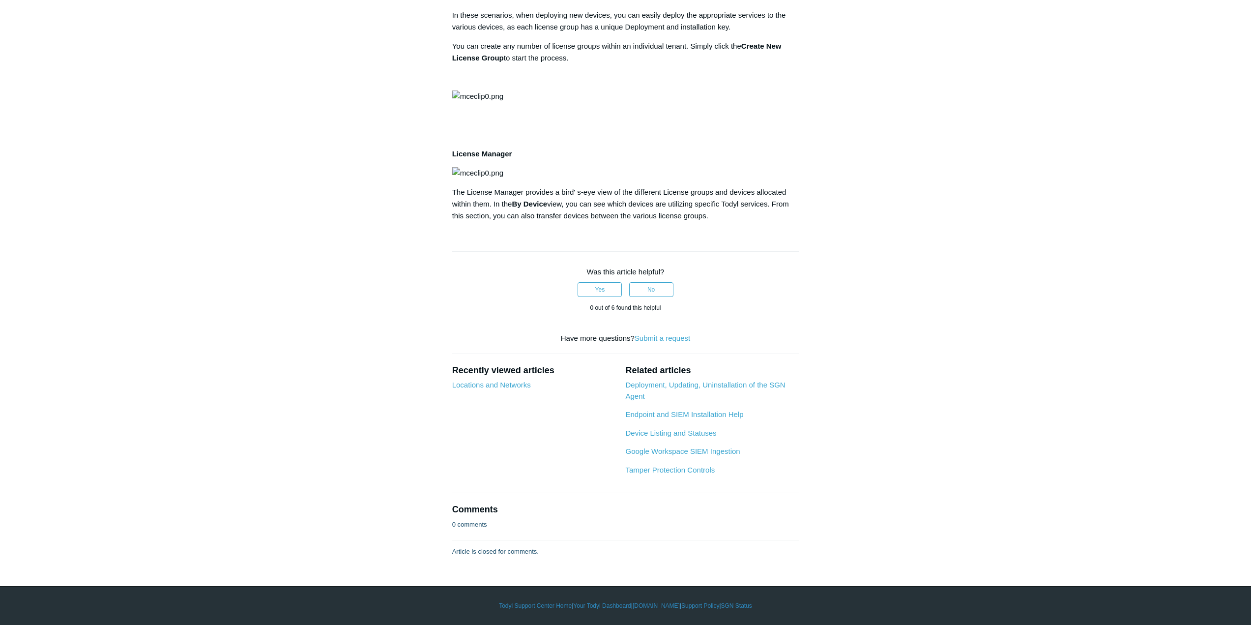
scroll to position [393, 0]
